Goal: Task Accomplishment & Management: Use online tool/utility

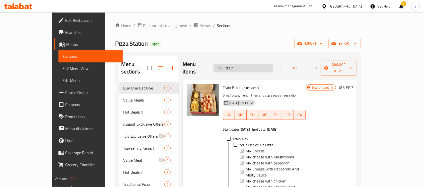
click at [245, 64] on input "train" at bounding box center [242, 68] width 59 height 9
click at [248, 64] on input "train" at bounding box center [242, 68] width 59 height 9
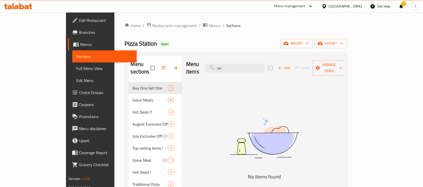
type input "s"
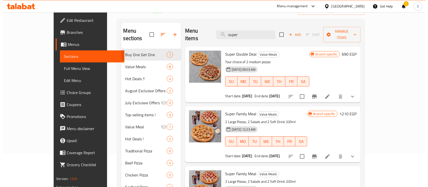
scroll to position [100, 0]
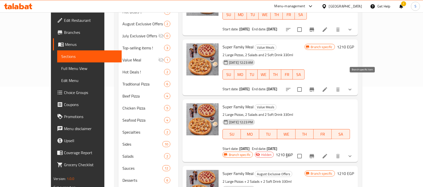
type input "super"
click at [315, 86] on icon "Branch-specific-item" at bounding box center [312, 89] width 6 height 6
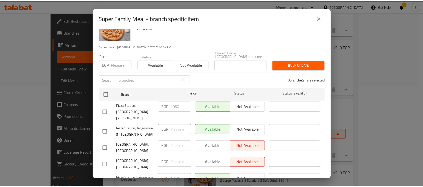
scroll to position [33, 0]
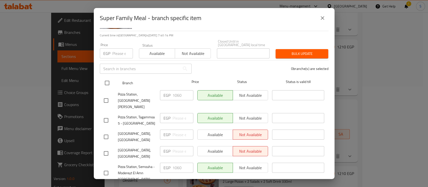
drag, startPoint x: 110, startPoint y: 78, endPoint x: 109, endPoint y: 75, distance: 2.9
click at [109, 78] on input "checkbox" at bounding box center [107, 83] width 11 height 11
checkbox input "true"
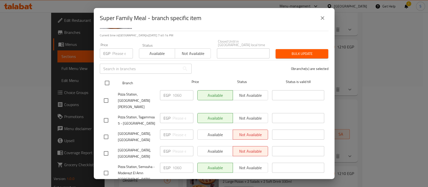
checkbox input "true"
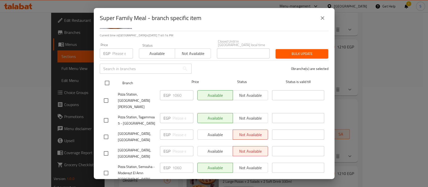
checkbox input "true"
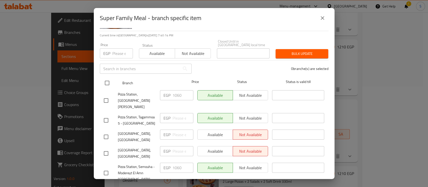
checkbox input "true"
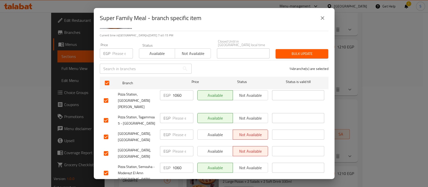
click at [115, 51] on input "number" at bounding box center [122, 53] width 21 height 10
type input "1210"
click at [309, 51] on span "Bulk update" at bounding box center [302, 54] width 45 height 6
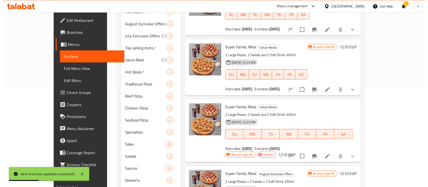
scroll to position [167, 0]
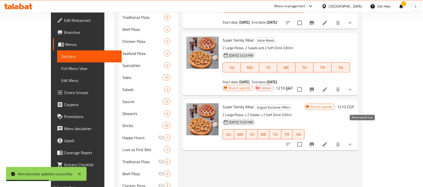
click at [314, 142] on icon "Branch-specific-item" at bounding box center [311, 144] width 5 height 4
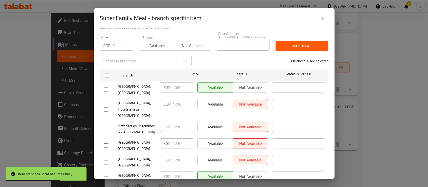
scroll to position [67, 0]
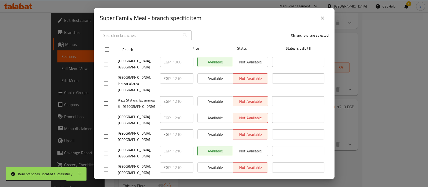
click at [107, 49] on input "checkbox" at bounding box center [107, 49] width 11 height 11
checkbox input "true"
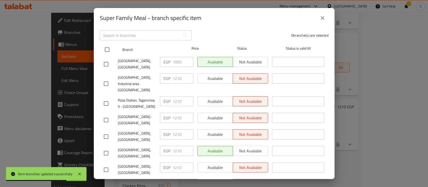
checkbox input "true"
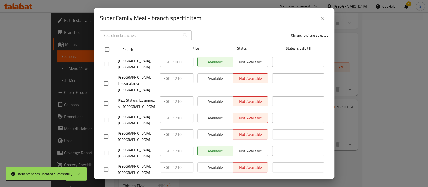
checkbox input "true"
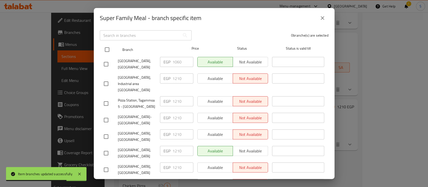
checkbox input "true"
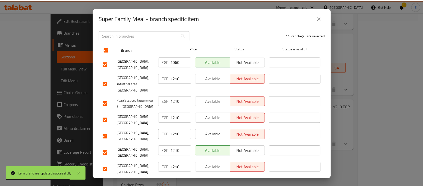
scroll to position [33, 0]
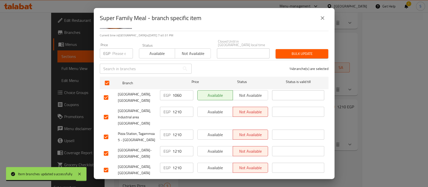
click at [114, 51] on input "number" at bounding box center [122, 53] width 21 height 10
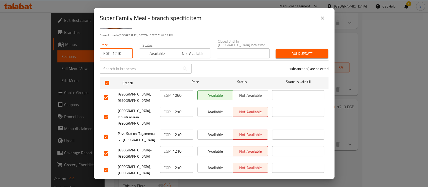
type input "1210"
click at [300, 51] on span "Bulk update" at bounding box center [302, 54] width 45 height 6
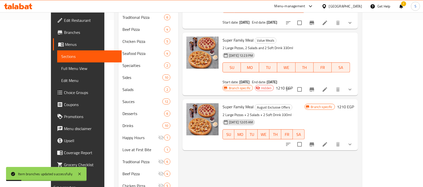
scroll to position [0, 0]
